Goal: Navigation & Orientation: Locate item on page

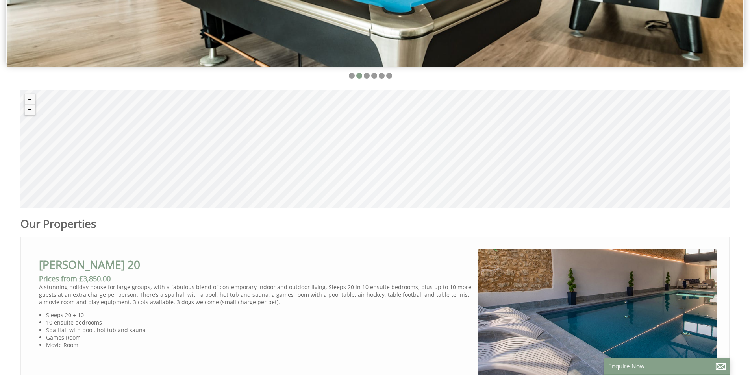
scroll to position [288, 0]
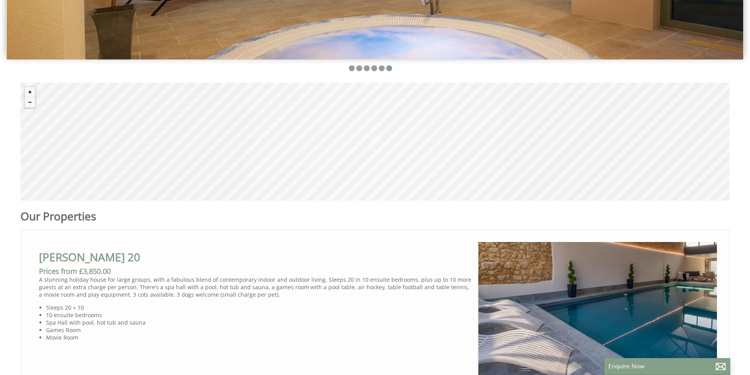
click at [46, 121] on div "© MapTiler © OpenStreetMap contributors" at bounding box center [374, 142] width 709 height 118
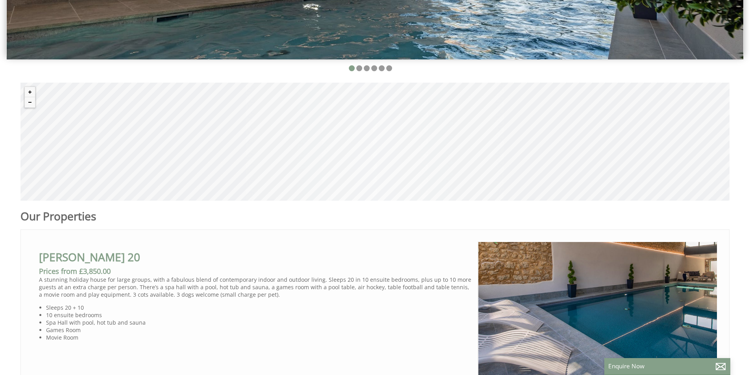
click at [46, 121] on div "© MapTiler © OpenStreetMap contributors" at bounding box center [374, 142] width 709 height 118
click at [28, 93] on button "Zoom in" at bounding box center [30, 92] width 10 height 10
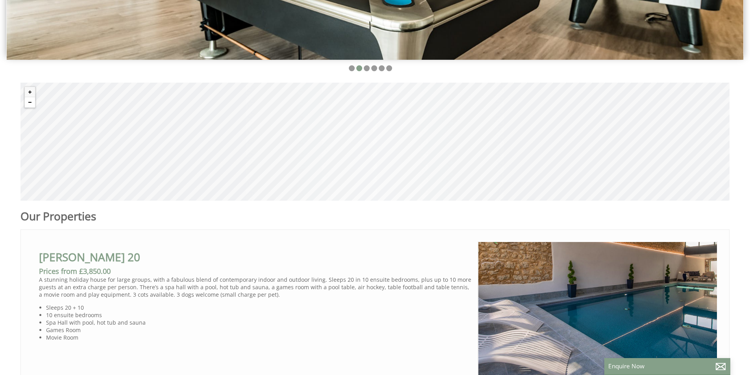
click at [30, 104] on button "Zoom out" at bounding box center [30, 102] width 10 height 10
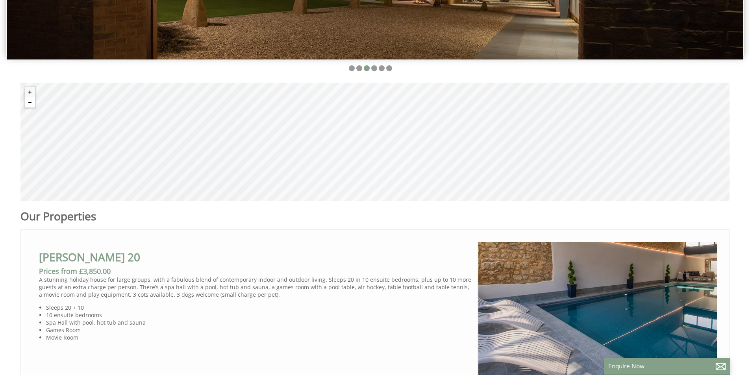
click at [30, 104] on button "Zoom out" at bounding box center [30, 102] width 10 height 10
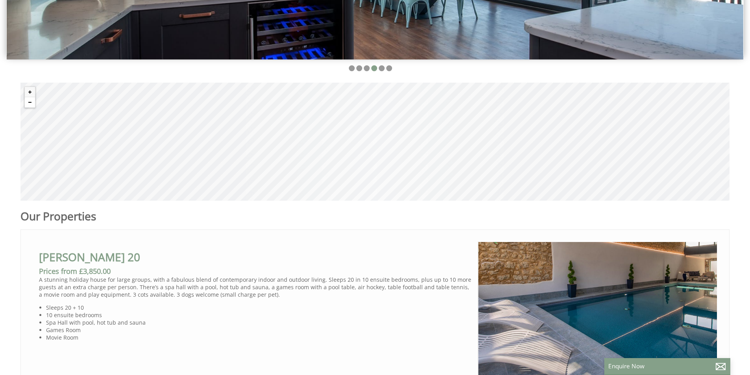
click at [30, 104] on button "Zoom out" at bounding box center [30, 102] width 10 height 10
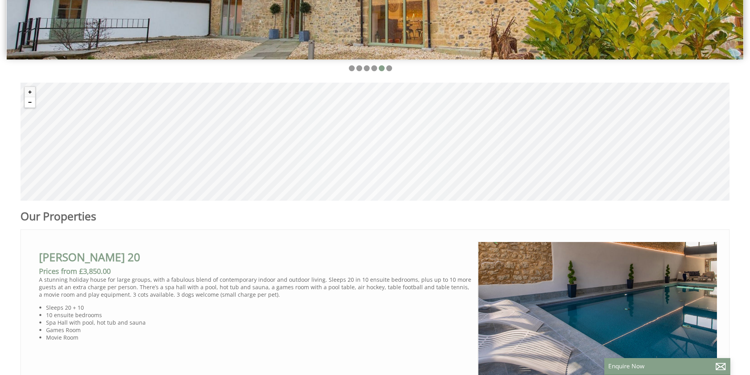
click at [30, 104] on button "Zoom out" at bounding box center [30, 102] width 10 height 10
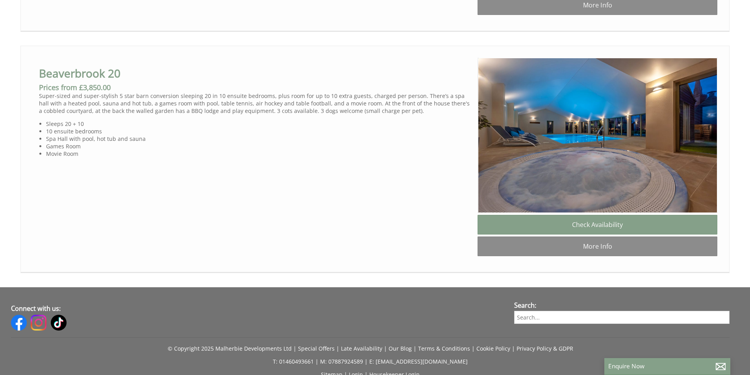
scroll to position [716, 0]
